Goal: Find specific page/section: Find specific page/section

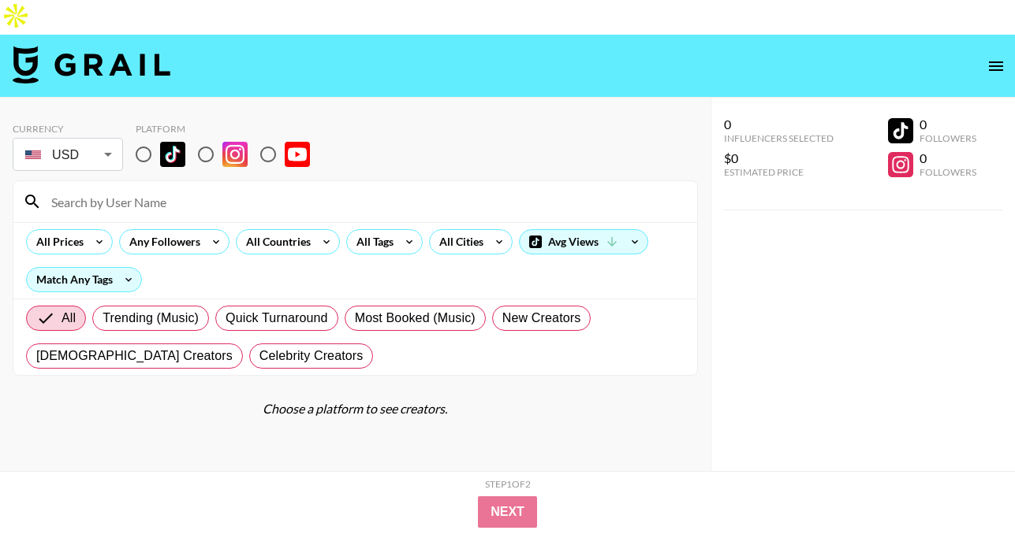
click at [143, 138] on input "radio" at bounding box center [143, 154] width 33 height 33
radio input "true"
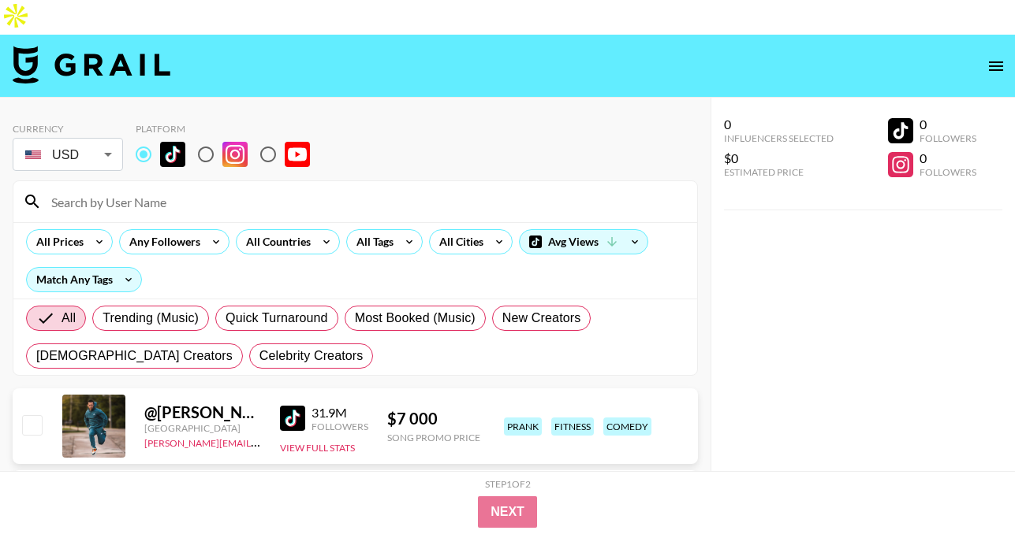
click at [144, 189] on input at bounding box center [365, 201] width 646 height 25
paste input "[URL][DOMAIN_NAME]"
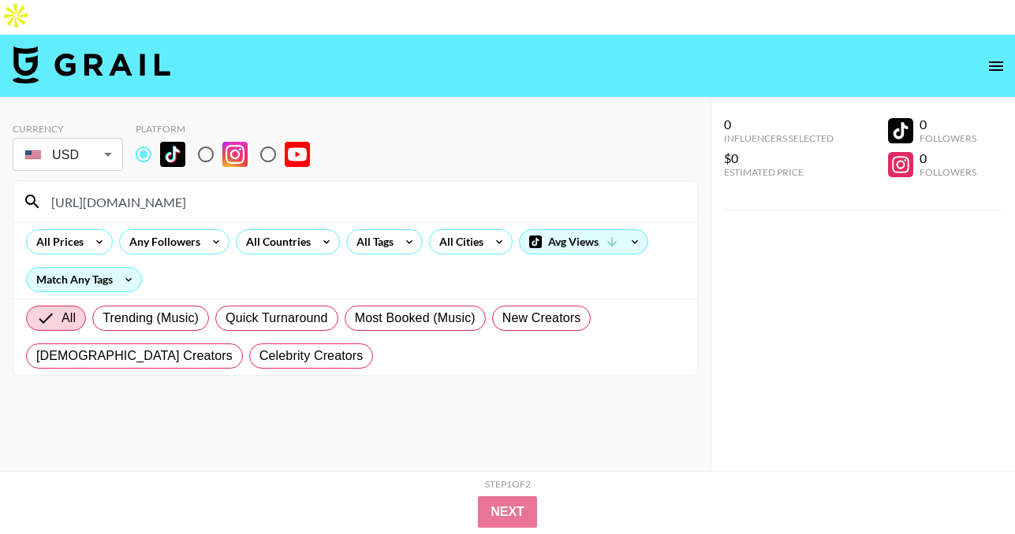
drag, startPoint x: 199, startPoint y: 169, endPoint x: 13, endPoint y: 166, distance: 186.1
click at [13, 181] on section "[URL][DOMAIN_NAME] All Prices Any Followers All Countries All Tags All Cities A…" at bounding box center [355, 279] width 685 height 196
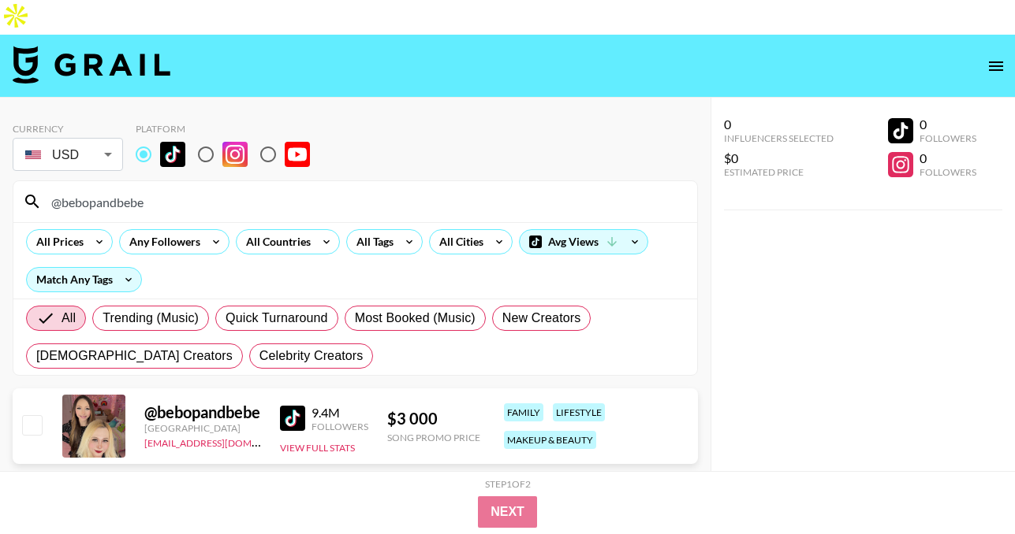
type input "@bebopandbebe"
click at [270, 138] on input "radio" at bounding box center [267, 154] width 33 height 33
radio input "true"
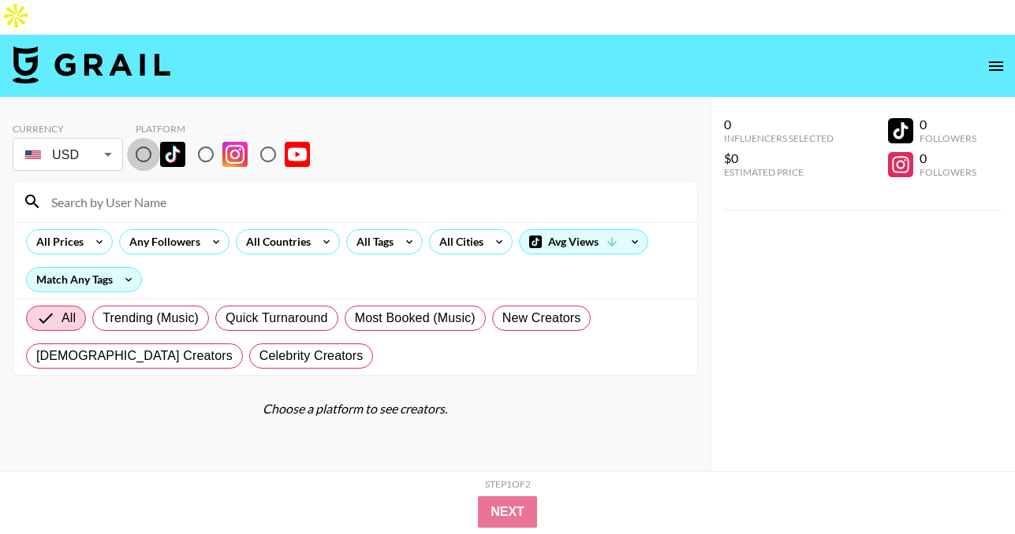
click at [139, 138] on input "radio" at bounding box center [143, 154] width 33 height 33
radio input "true"
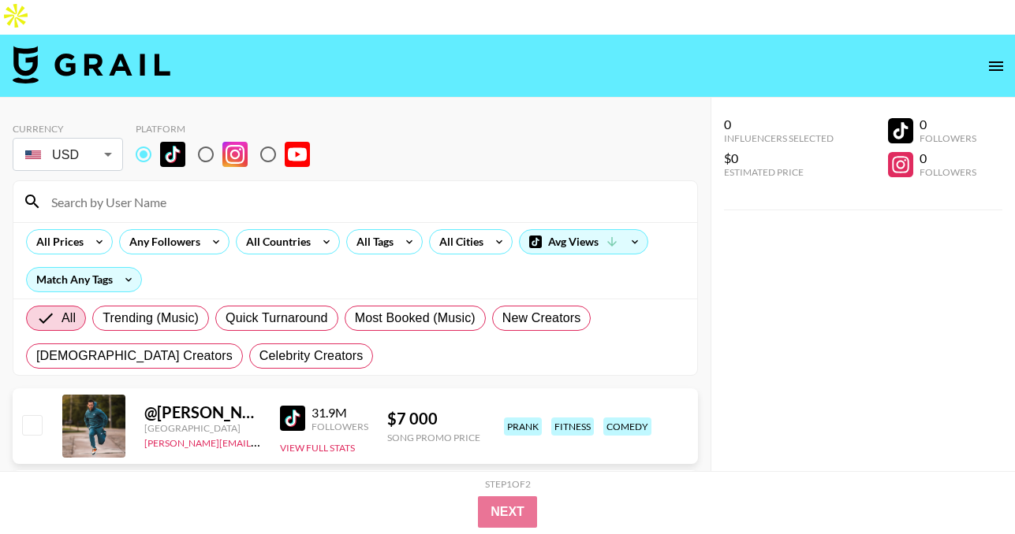
click at [142, 189] on input at bounding box center [365, 201] width 646 height 25
paste input "zeekayart"
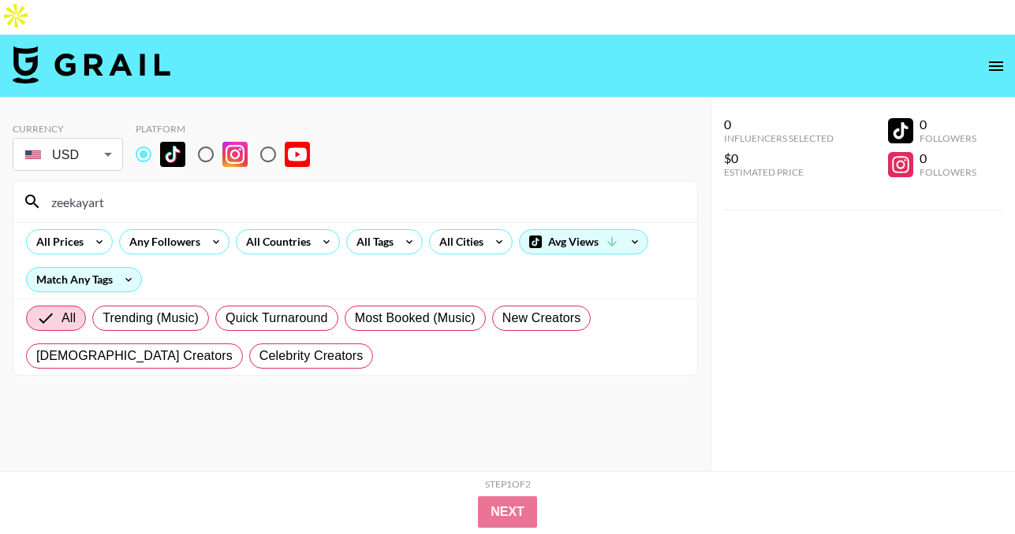
type input "zeekayart"
click at [268, 138] on input "radio" at bounding box center [267, 154] width 33 height 33
radio input "true"
